Goal: Information Seeking & Learning: Learn about a topic

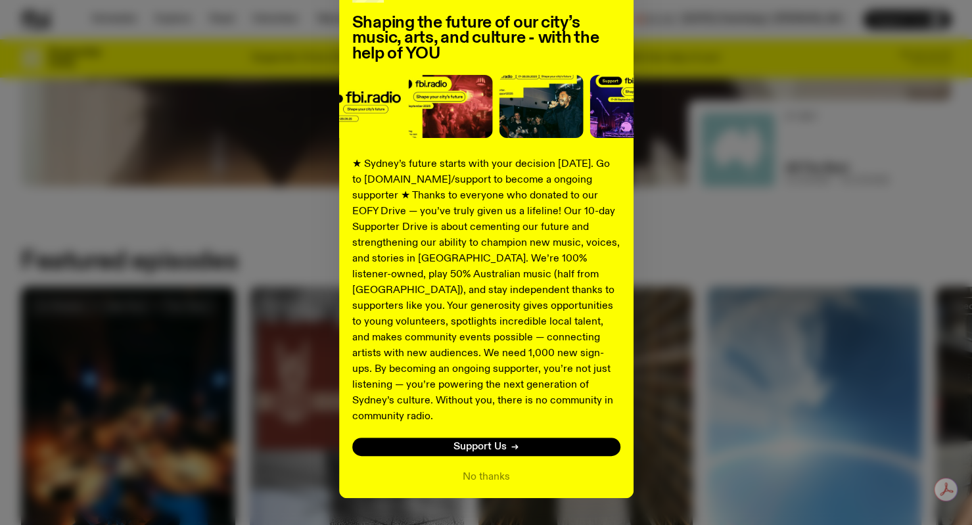
scroll to position [125, 0]
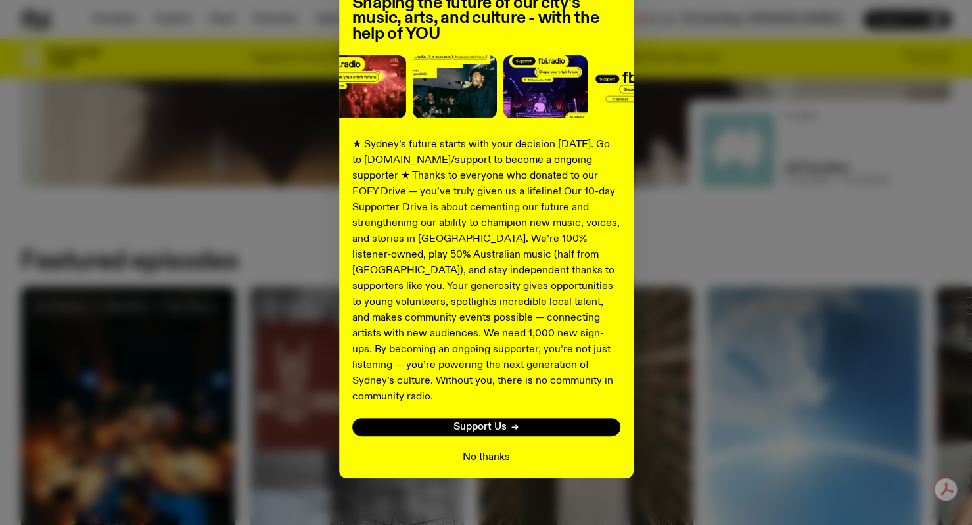
click at [476, 449] on button "No thanks" at bounding box center [486, 457] width 47 height 16
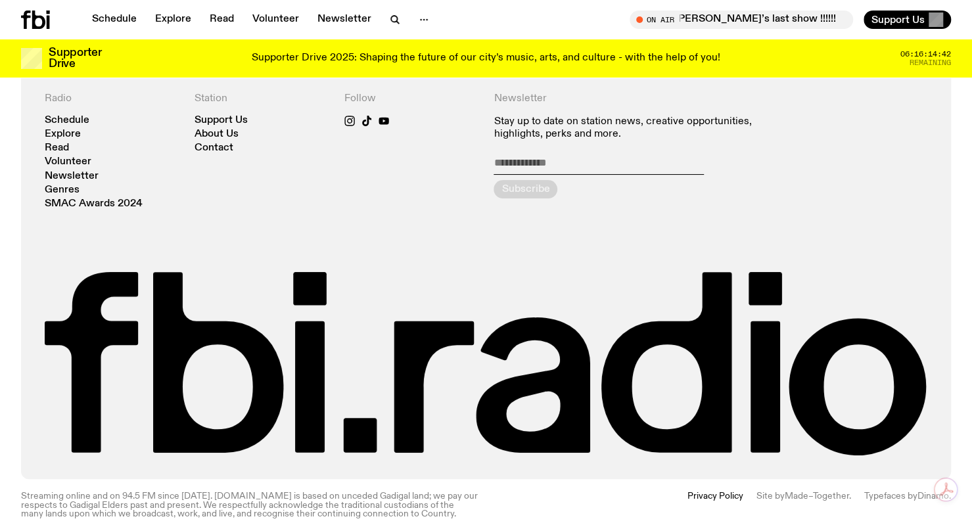
scroll to position [2902, 0]
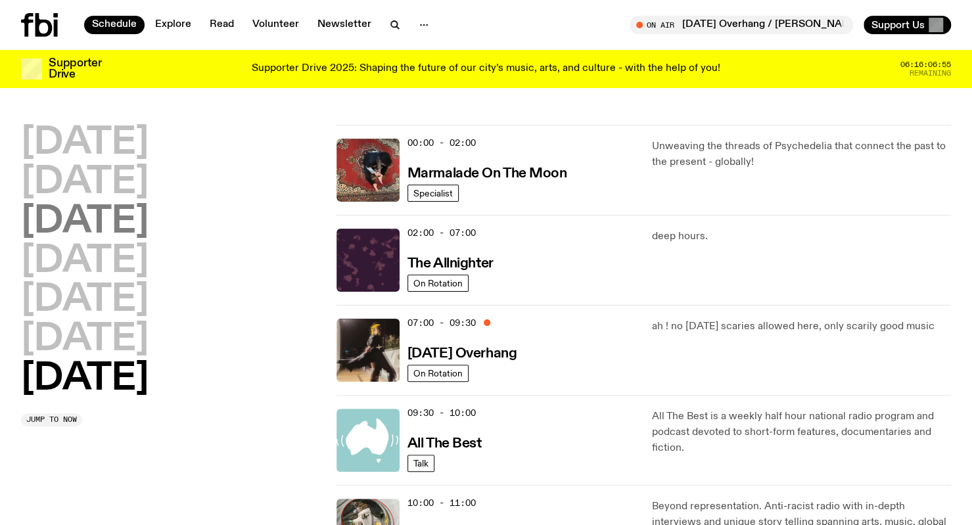
click at [149, 211] on h2 "Wednesday" at bounding box center [84, 222] width 127 height 37
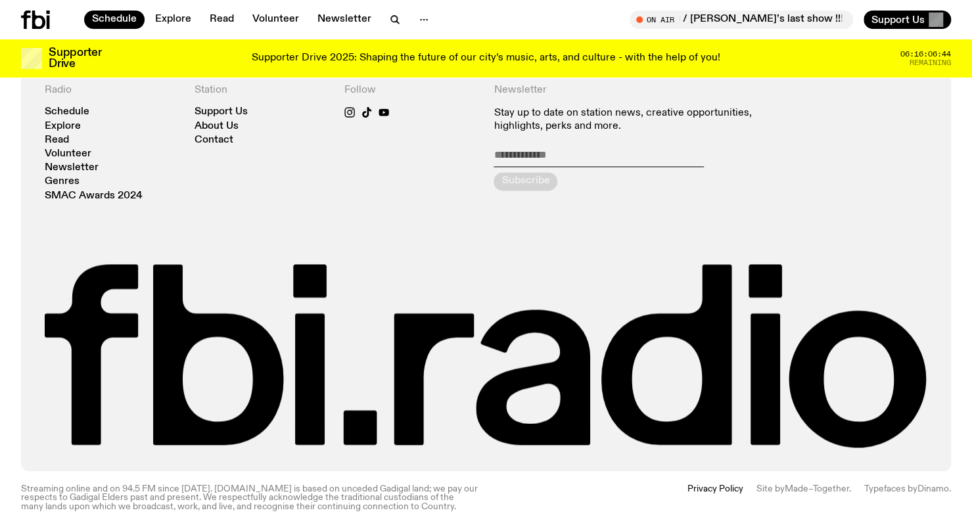
scroll to position [1011, 0]
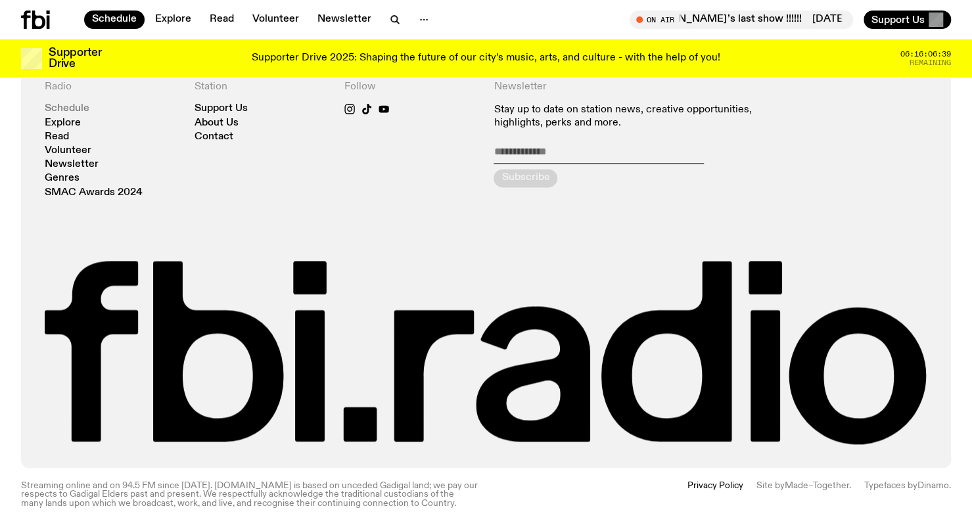
click at [68, 107] on link "Schedule" at bounding box center [67, 109] width 45 height 10
click at [68, 104] on link "Schedule" at bounding box center [67, 109] width 45 height 10
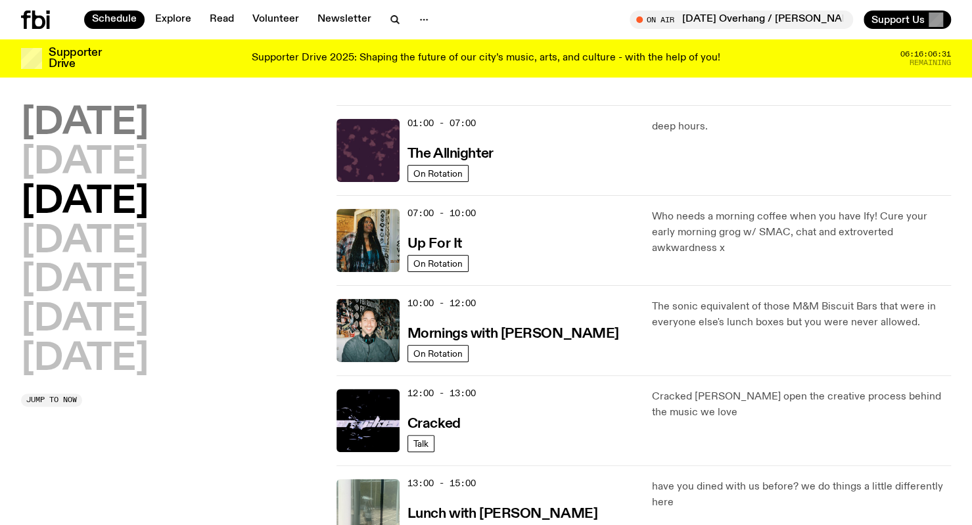
scroll to position [0, 0]
